Goal: Task Accomplishment & Management: Use online tool/utility

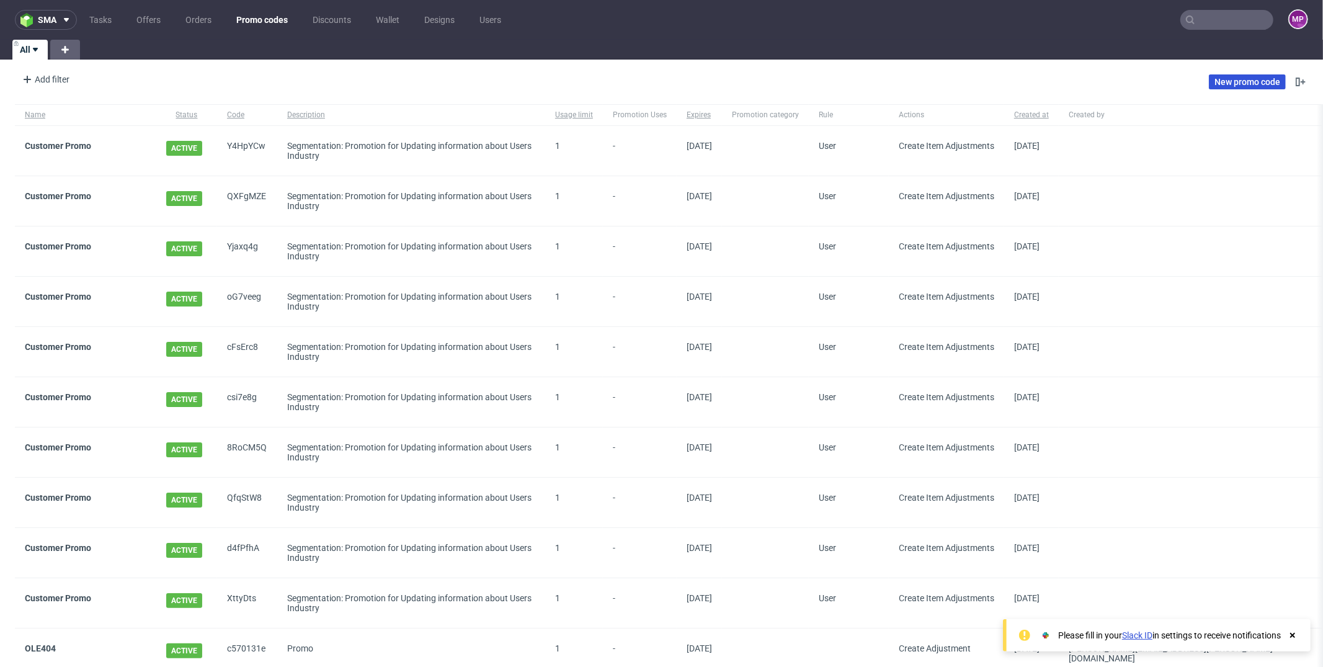
click at [1227, 84] on link "New promo code" at bounding box center [1247, 81] width 77 height 15
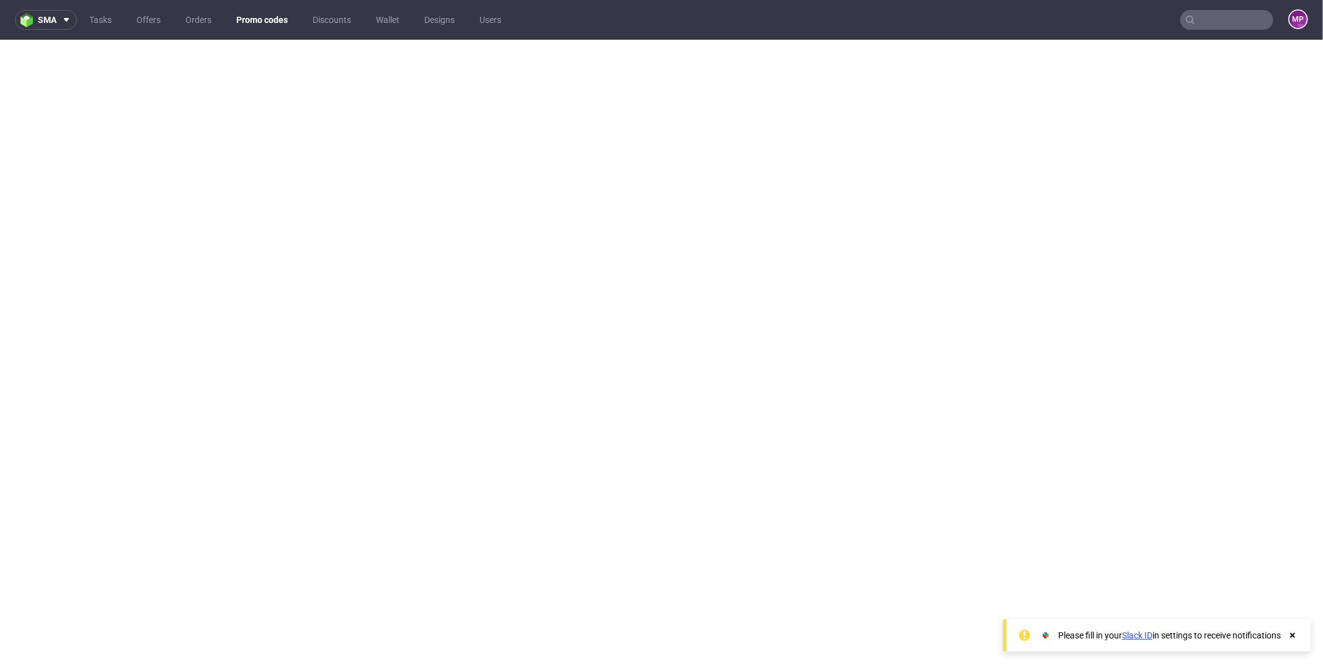
click at [1191, 21] on input "text" at bounding box center [1226, 20] width 93 height 20
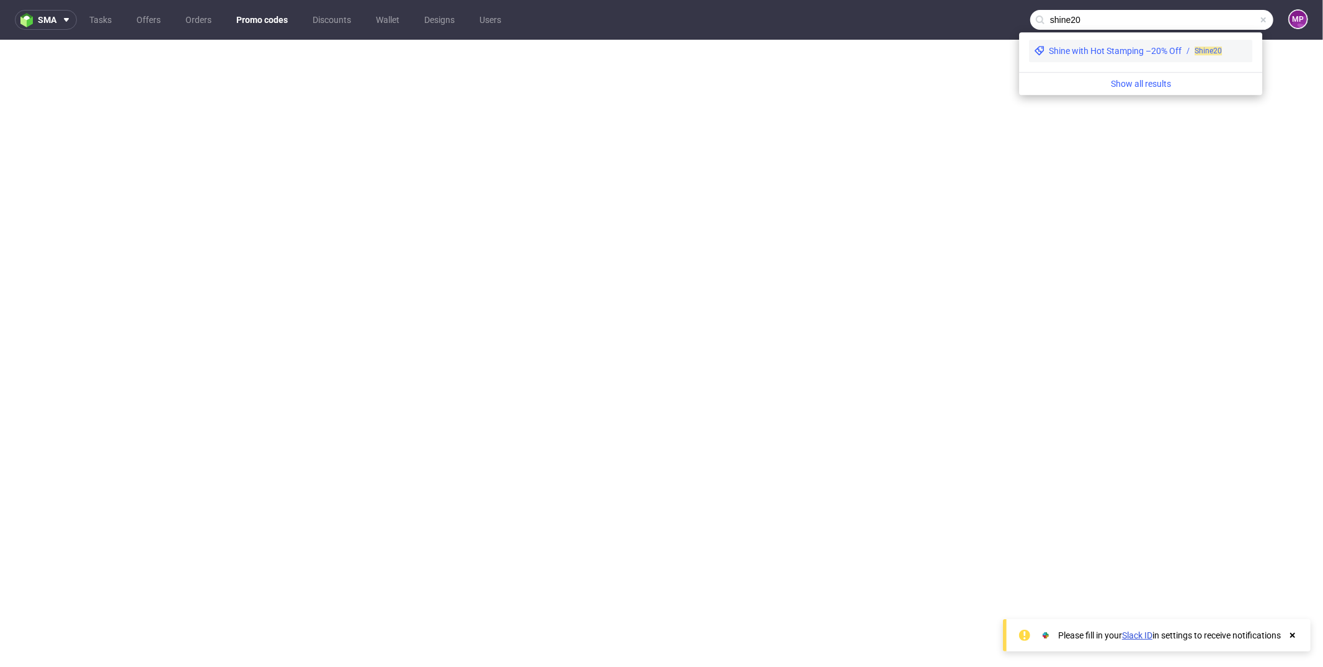
type input "shine20"
click at [1109, 48] on div "Shine with Hot Stamping –20% Off" at bounding box center [1115, 51] width 133 height 12
